Goal: Find specific page/section: Find specific page/section

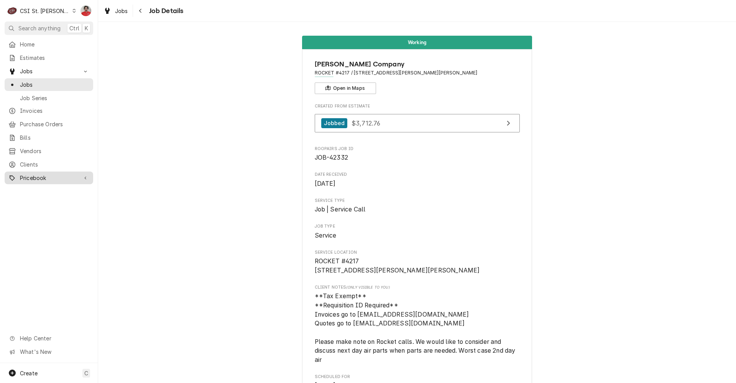
scroll to position [995, 0]
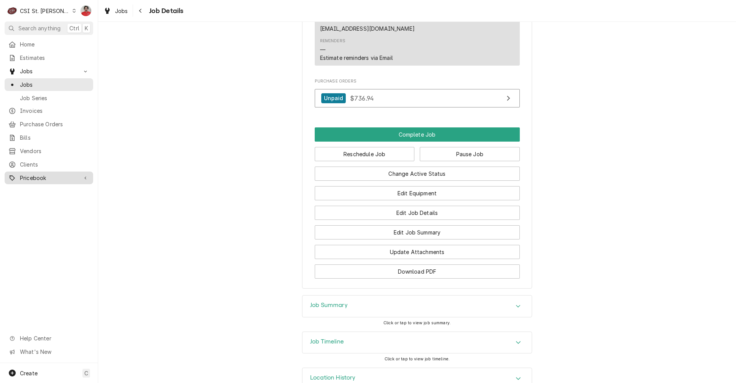
click at [43, 174] on span "Pricebook" at bounding box center [49, 178] width 58 height 8
click at [42, 204] on link "Parts & Materials" at bounding box center [49, 204] width 89 height 13
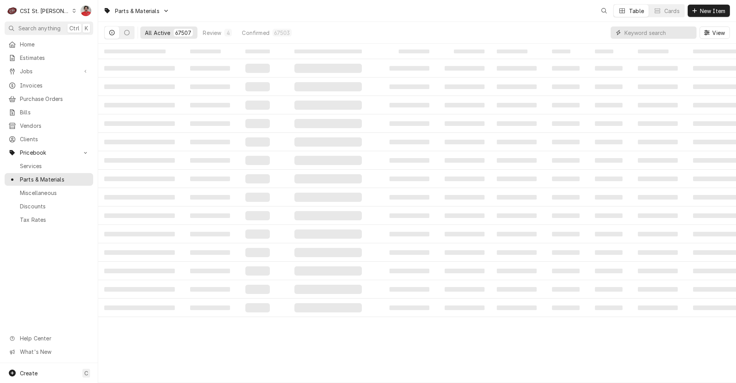
click at [648, 37] on input "Dynamic Content Wrapper" at bounding box center [658, 32] width 68 height 12
type input "50321"
